Goal: Information Seeking & Learning: Learn about a topic

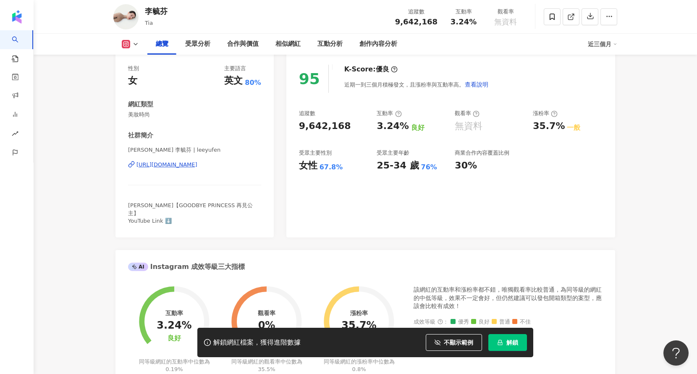
scroll to position [104, 0]
drag, startPoint x: 465, startPoint y: 132, endPoint x: 413, endPoint y: 137, distance: 52.3
click at [413, 137] on div "追蹤數 9,642,168 互動率 3.24% 良好 觀看率 無資料 漲粉率 35.7% 一般 受眾主要性別 女性 67.8% 受眾主要年齡 25-34 歲 …" at bounding box center [450, 141] width 303 height 62
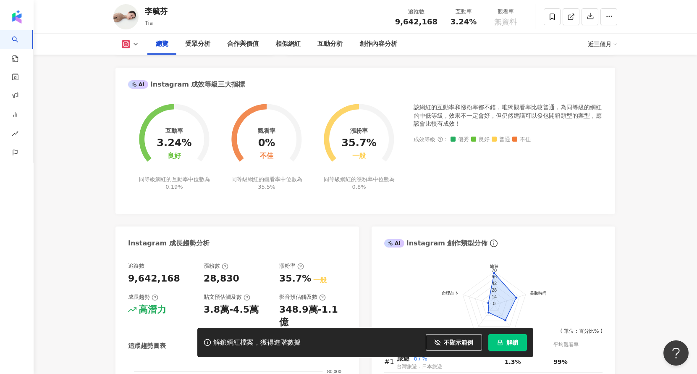
scroll to position [0, 0]
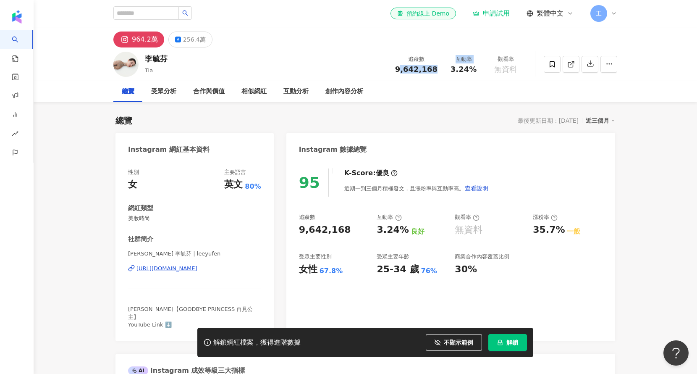
drag, startPoint x: 407, startPoint y: 68, endPoint x: 450, endPoint y: 71, distance: 43.3
click at [450, 71] on div "追蹤數 9,642,168 互動率 3.24% 觀看率 無資料" at bounding box center [458, 64] width 136 height 25
click at [442, 73] on div "追蹤數 9,642,168" at bounding box center [416, 64] width 52 height 18
drag, startPoint x: 148, startPoint y: 62, endPoint x: 172, endPoint y: 60, distance: 24.0
click at [172, 60] on div "[PERSON_NAME] 追蹤數 9,642,168 互動率 3.24% 觀看率 無資料" at bounding box center [365, 63] width 537 height 33
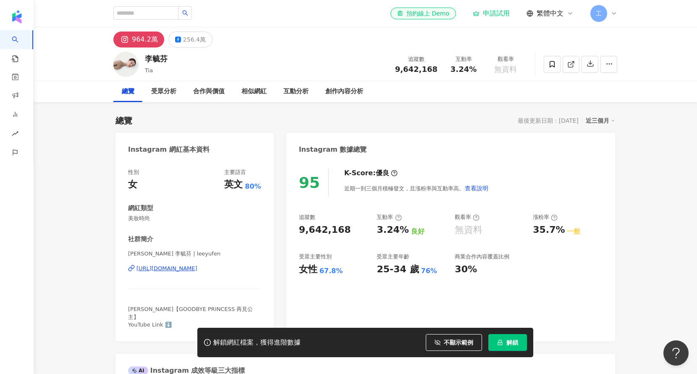
click at [172, 60] on div "[PERSON_NAME] 追蹤數 9,642,168 互動率 3.24% 觀看率 無資料" at bounding box center [365, 63] width 537 height 33
drag, startPoint x: 179, startPoint y: 58, endPoint x: 136, endPoint y: 63, distance: 43.5
click at [136, 63] on div "[PERSON_NAME] 追蹤數 9,642,168 互動率 3.24% 觀看率 無資料" at bounding box center [365, 63] width 537 height 33
click at [152, 59] on div "李毓芬" at bounding box center [156, 58] width 23 height 10
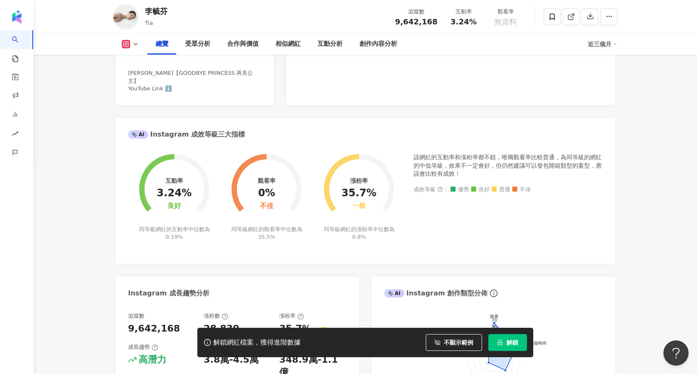
scroll to position [434, 0]
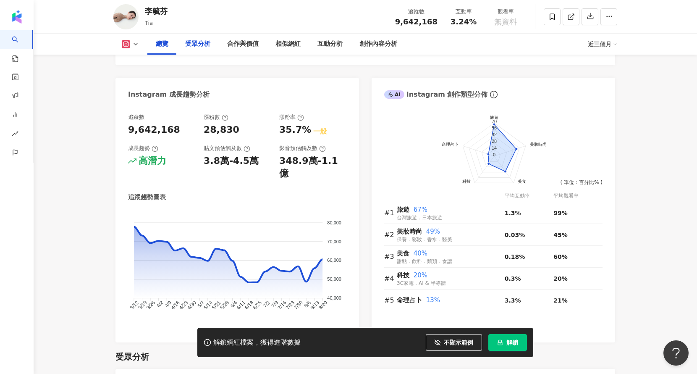
click at [207, 46] on div "受眾分析" at bounding box center [197, 44] width 25 height 10
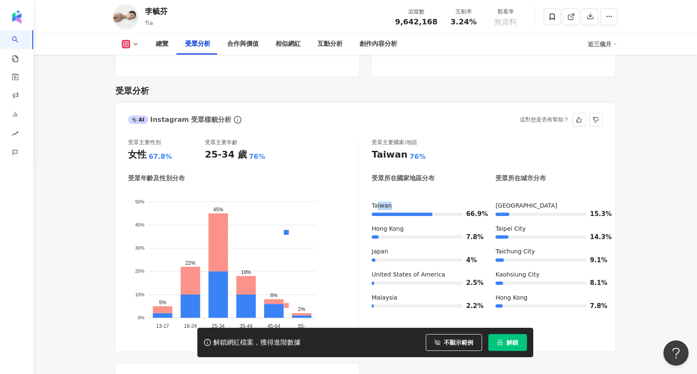
drag, startPoint x: 377, startPoint y: 180, endPoint x: 451, endPoint y: 188, distance: 74.7
click at [451, 201] on div "Taiwan 66.9%" at bounding box center [424, 209] width 107 height 17
click at [452, 210] on div "66.9%" at bounding box center [424, 214] width 107 height 8
drag, startPoint x: 428, startPoint y: 191, endPoint x: 484, endPoint y: 194, distance: 56.4
click at [478, 210] on div "66.9%" at bounding box center [424, 214] width 107 height 8
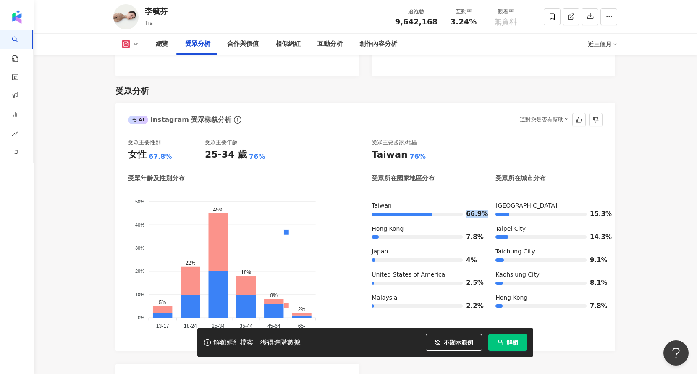
click at [478, 211] on span "66.9%" at bounding box center [472, 214] width 13 height 6
drag, startPoint x: 397, startPoint y: 183, endPoint x: 417, endPoint y: 240, distance: 61.2
click at [417, 240] on div "[GEOGRAPHIC_DATA] 66.9% [GEOGRAPHIC_DATA] 7.8% [GEOGRAPHIC_DATA] 4% [GEOGRAPHIC…" at bounding box center [424, 258] width 107 height 115
click at [405, 247] on div "Japan 4%" at bounding box center [424, 255] width 107 height 17
click at [407, 247] on div "Japan" at bounding box center [424, 251] width 107 height 8
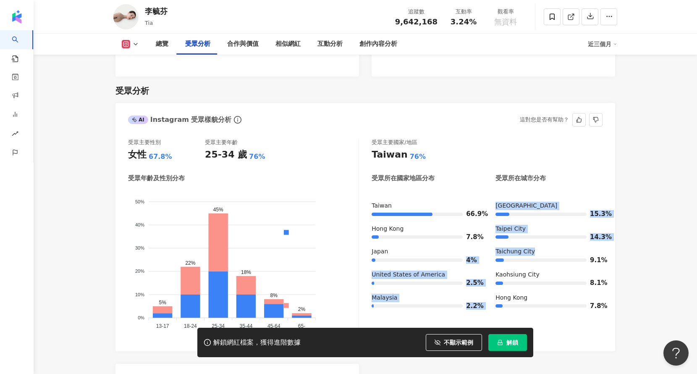
drag, startPoint x: 420, startPoint y: 238, endPoint x: 528, endPoint y: 241, distance: 108.3
click at [528, 241] on div "[GEOGRAPHIC_DATA] 66.9% [GEOGRAPHIC_DATA] 7.8% [GEOGRAPHIC_DATA] 4% [GEOGRAPHIC…" at bounding box center [486, 258] width 231 height 115
click at [528, 256] on div "9.1%" at bounding box center [548, 260] width 107 height 8
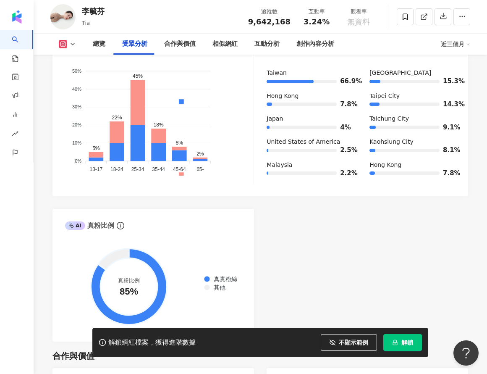
scroll to position [769, 0]
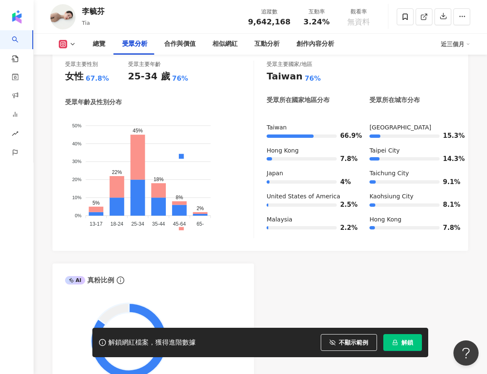
drag, startPoint x: 572, startPoint y: 220, endPoint x: 358, endPoint y: 130, distance: 232.7
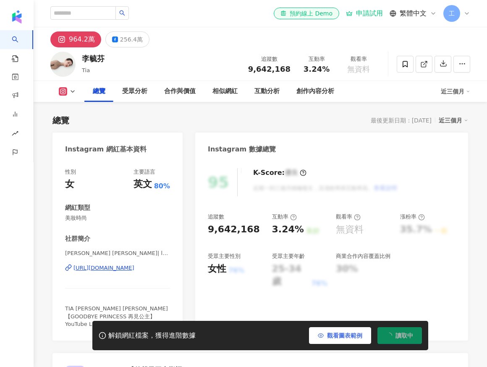
click at [355, 337] on button "觀看圖表範例" at bounding box center [340, 335] width 62 height 17
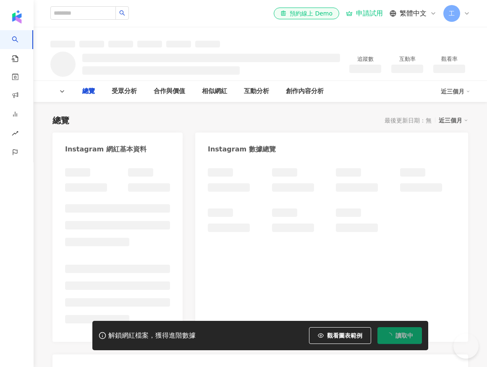
click at [343, 337] on button "觀看圖表範例" at bounding box center [340, 335] width 62 height 17
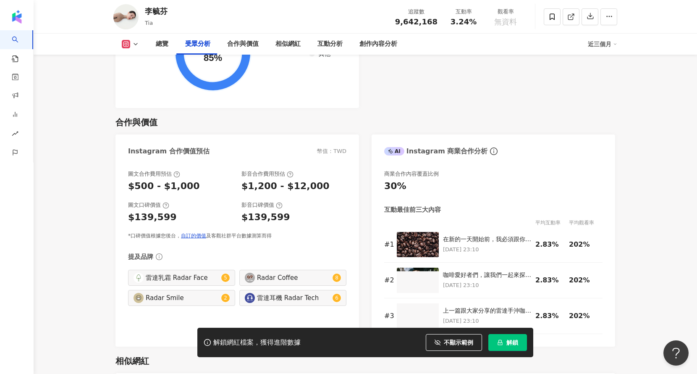
scroll to position [1012, 0]
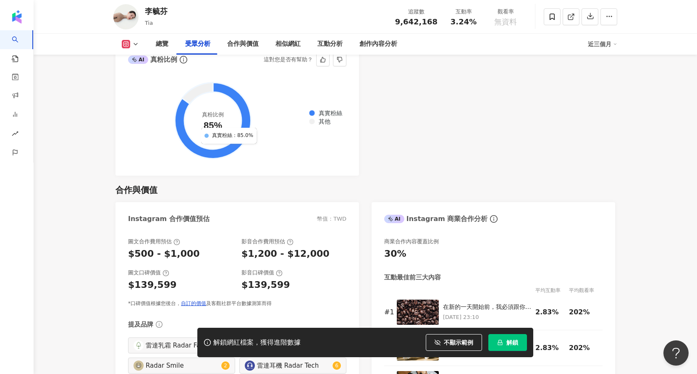
drag, startPoint x: 321, startPoint y: 112, endPoint x: 228, endPoint y: 125, distance: 93.7
